Goal: Task Accomplishment & Management: Complete application form

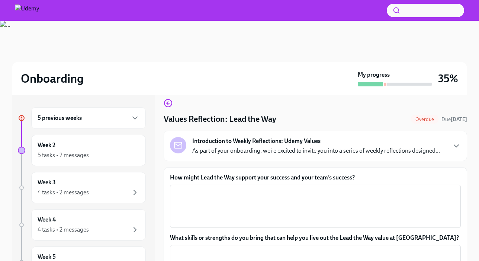
scroll to position [9, 0]
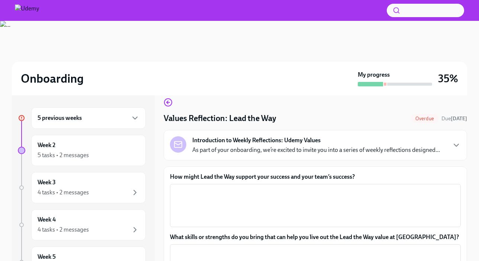
click at [332, 148] on p "As part of your onboarding, we’re excited to invite you into a series of weekly…" at bounding box center [316, 150] width 248 height 8
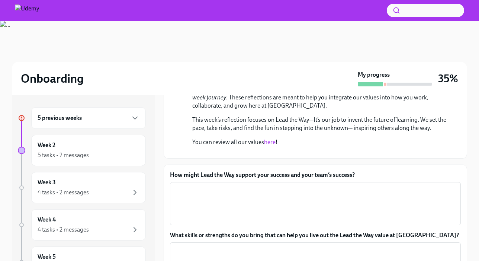
scroll to position [113, 0]
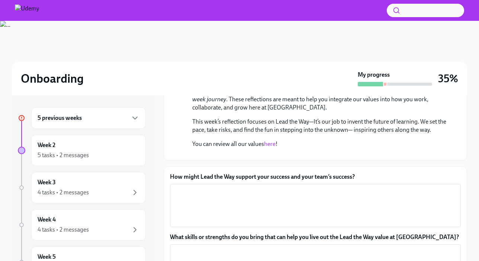
click at [270, 143] on link "here" at bounding box center [270, 143] width 12 height 7
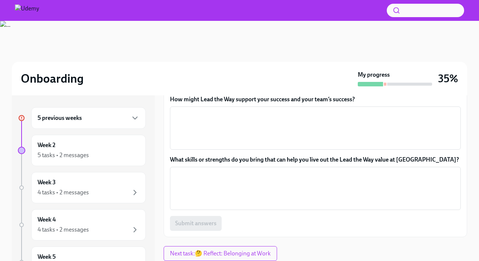
scroll to position [241, 0]
click at [263, 143] on textarea "How might Lead the Way support your success and your team’s success?" at bounding box center [316, 128] width 282 height 36
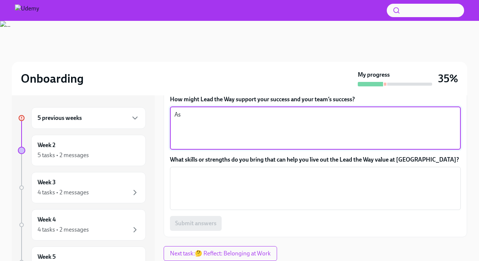
type textarea "A"
type textarea "As a"
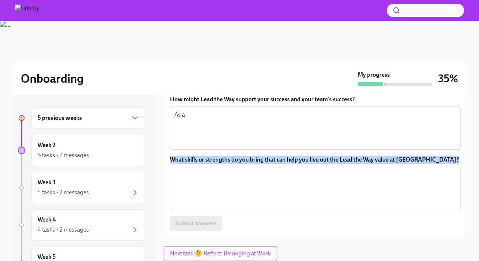
drag, startPoint x: 170, startPoint y: 182, endPoint x: 454, endPoint y: 187, distance: 284.3
click at [454, 187] on div "What skills or strengths do you bring that can help you live out the Lead the W…" at bounding box center [315, 183] width 291 height 54
copy label "What skills or strengths do you bring that can help you live out the Lead the W…"
click at [227, 201] on textarea "What skills or strengths do you bring that can help you live out the Lead the W…" at bounding box center [316, 188] width 282 height 36
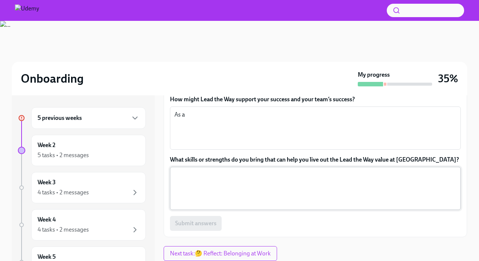
paste textarea "Curiosity & Continuous Learning"
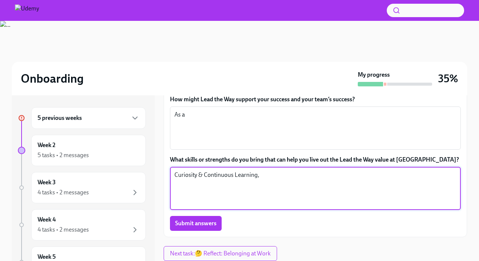
paste textarea "Adaptability & Growth Mindset"
paste textarea "Ownership & Accountability"
paste textarea "Collaboration & Cross-Team Communication"
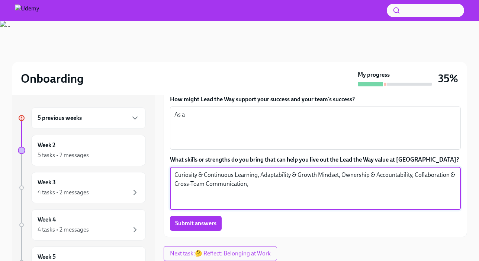
paste textarea "Proactive Mindset"
type textarea "Curiosity & Continuous Learning, Adaptability & Growth Mindset, Ownership & Acc…"
click at [213, 140] on textarea "As a" at bounding box center [316, 128] width 282 height 36
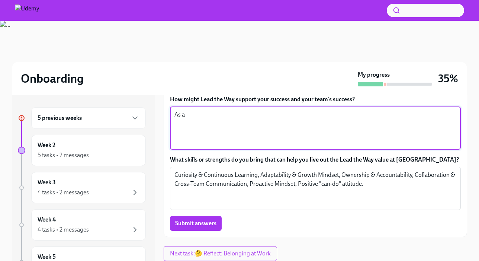
scroll to position [198, 0]
click at [211, 146] on textarea "As a" at bounding box center [316, 128] width 282 height 36
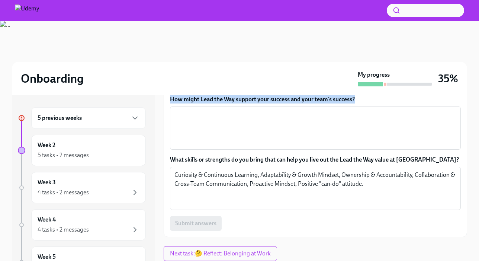
drag, startPoint x: 171, startPoint y: 152, endPoint x: 365, endPoint y: 154, distance: 193.9
click at [365, 103] on label "How might Lead the Way support your success and your team’s success?" at bounding box center [315, 99] width 291 height 8
copy label "How might Lead the Way support your success and your team’s success?"
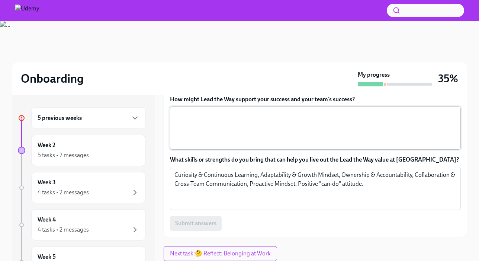
click at [253, 146] on textarea "How might Lead the Way support your success and your team’s success?" at bounding box center [316, 128] width 282 height 36
paste textarea "Lead the Way supports my success by encouraging me to test new outreach strateg…"
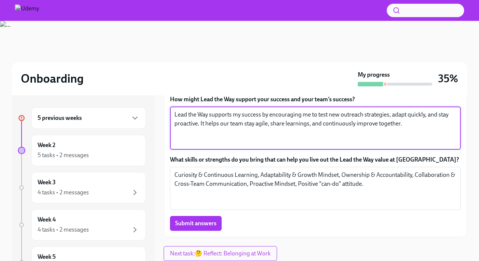
scroll to position [263, 0]
type textarea "Lead the Way supports my success by encouraging me to test new outreach strateg…"
click at [198, 223] on span "Submit answers" at bounding box center [195, 223] width 41 height 7
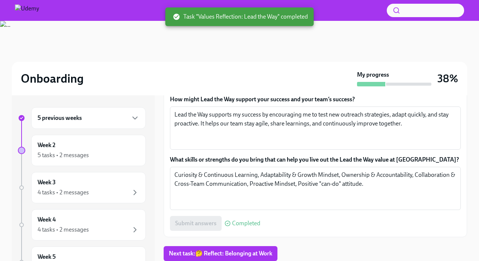
scroll to position [21, 0]
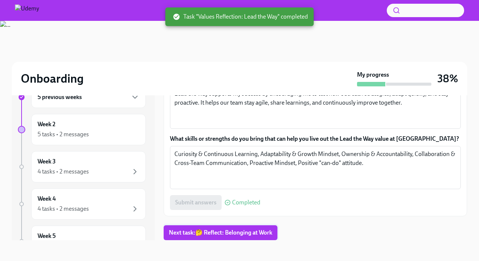
click at [229, 230] on span "Next task : 🤔 Reflect: Belonging at Work" at bounding box center [220, 232] width 103 height 7
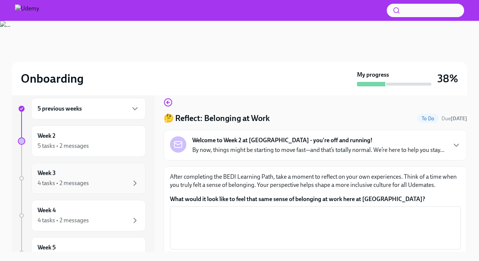
scroll to position [6, 0]
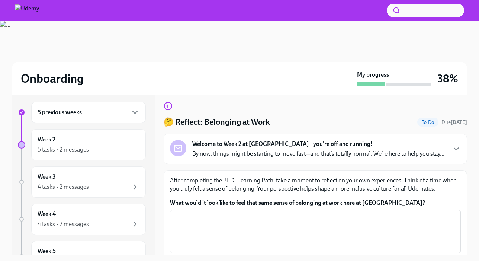
click at [115, 108] on div "5 previous weeks" at bounding box center [89, 112] width 102 height 9
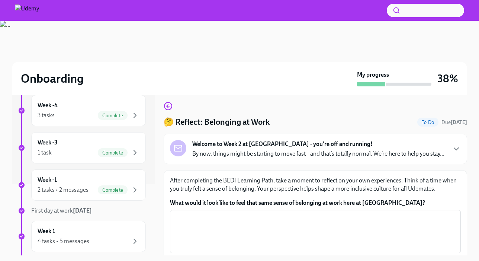
scroll to position [72, 0]
click at [99, 192] on div "Complete" at bounding box center [119, 189] width 42 height 9
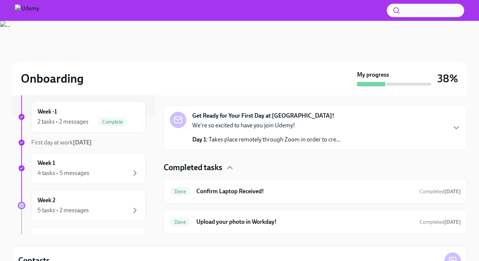
scroll to position [131, 0]
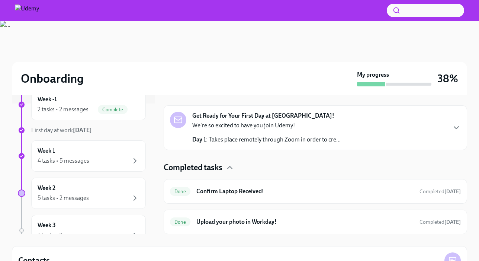
click at [116, 189] on div "Week 2 5 tasks • 2 messages" at bounding box center [89, 193] width 102 height 19
